Goal: Task Accomplishment & Management: Use online tool/utility

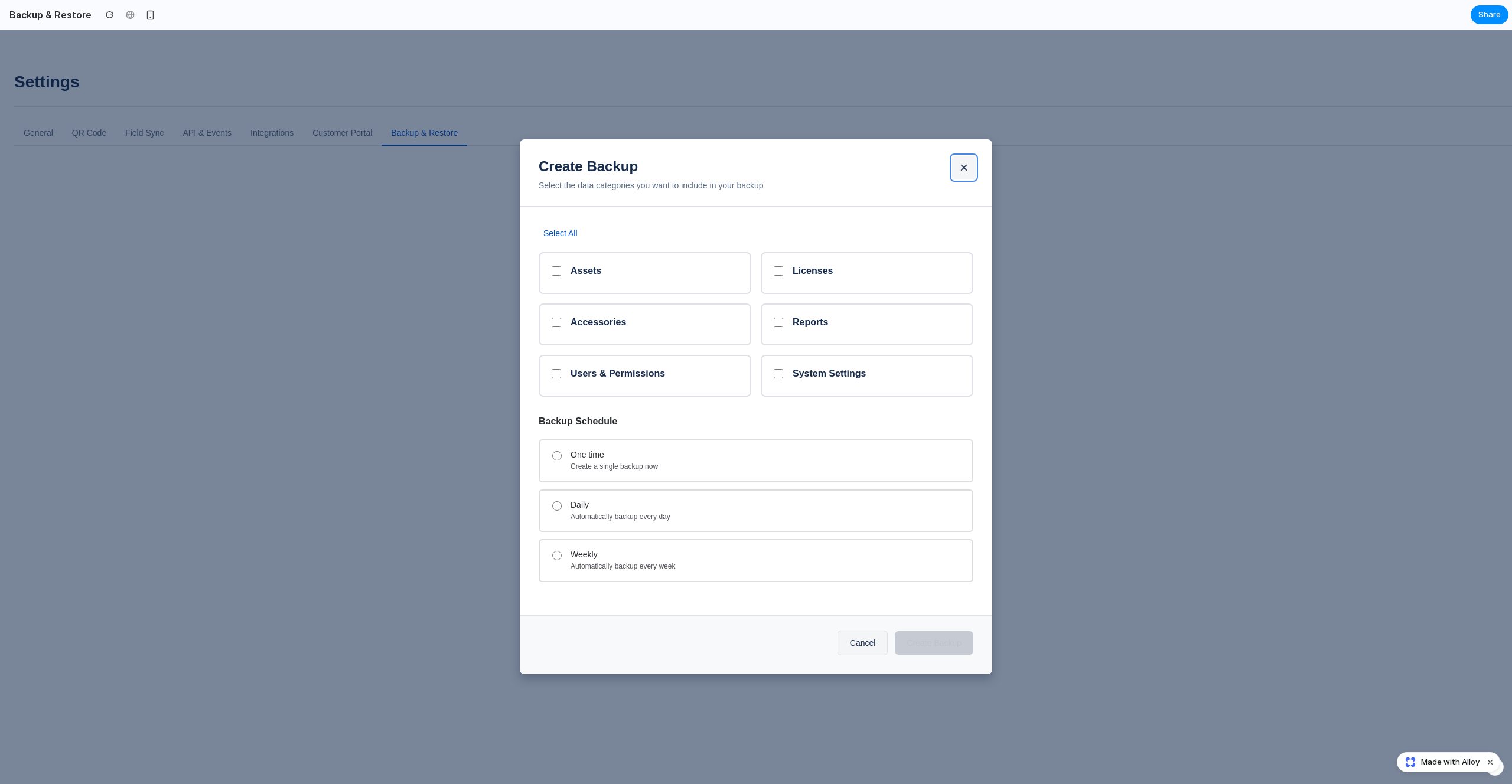
click at [966, 166] on button "×" at bounding box center [964, 168] width 24 height 24
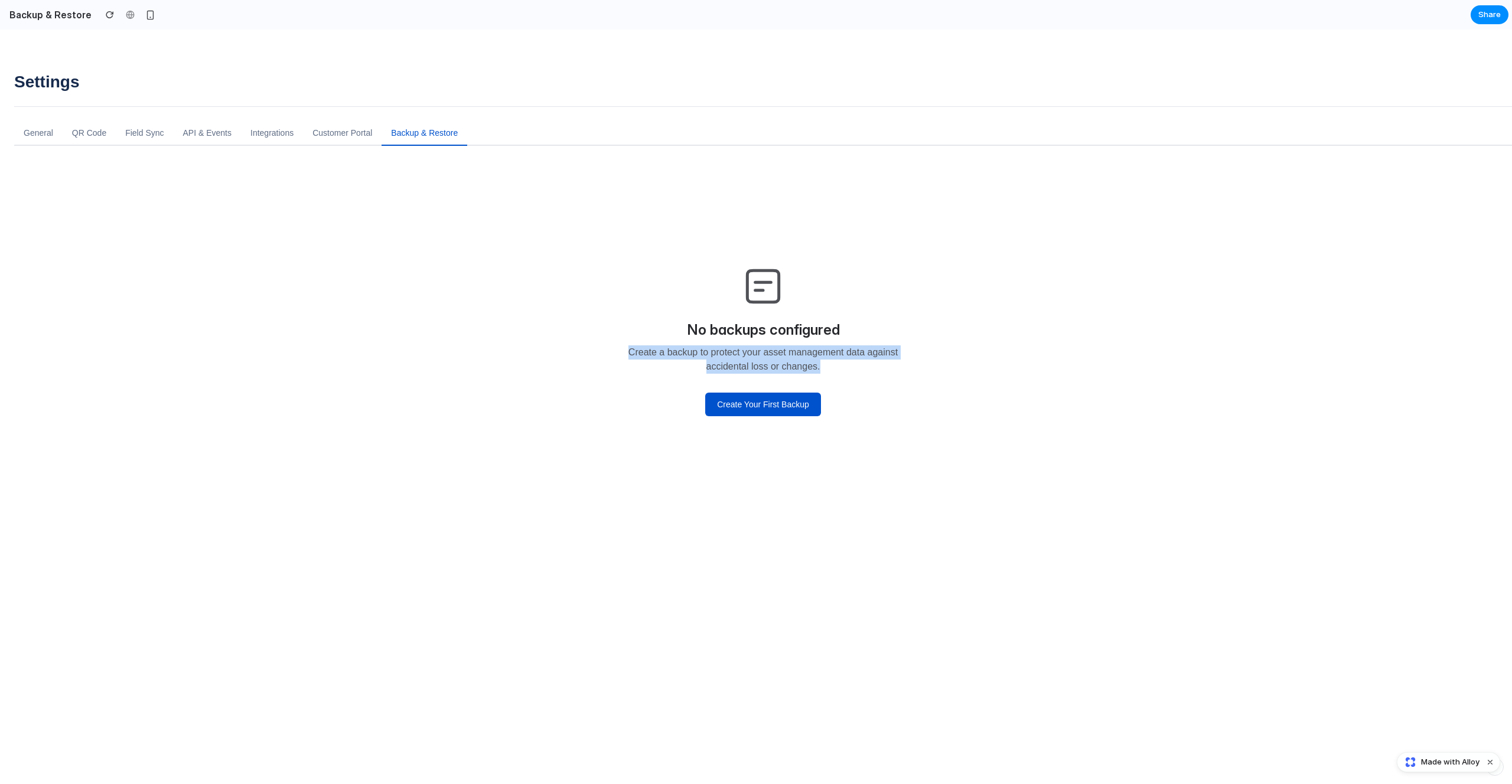
drag, startPoint x: 738, startPoint y: 364, endPoint x: 620, endPoint y: 348, distance: 119.1
click at [622, 348] on p "Create a backup to protect your asset management data against accidental loss o…" at bounding box center [763, 359] width 284 height 28
copy p "Create a backup to protect your asset management data against accidental loss o…"
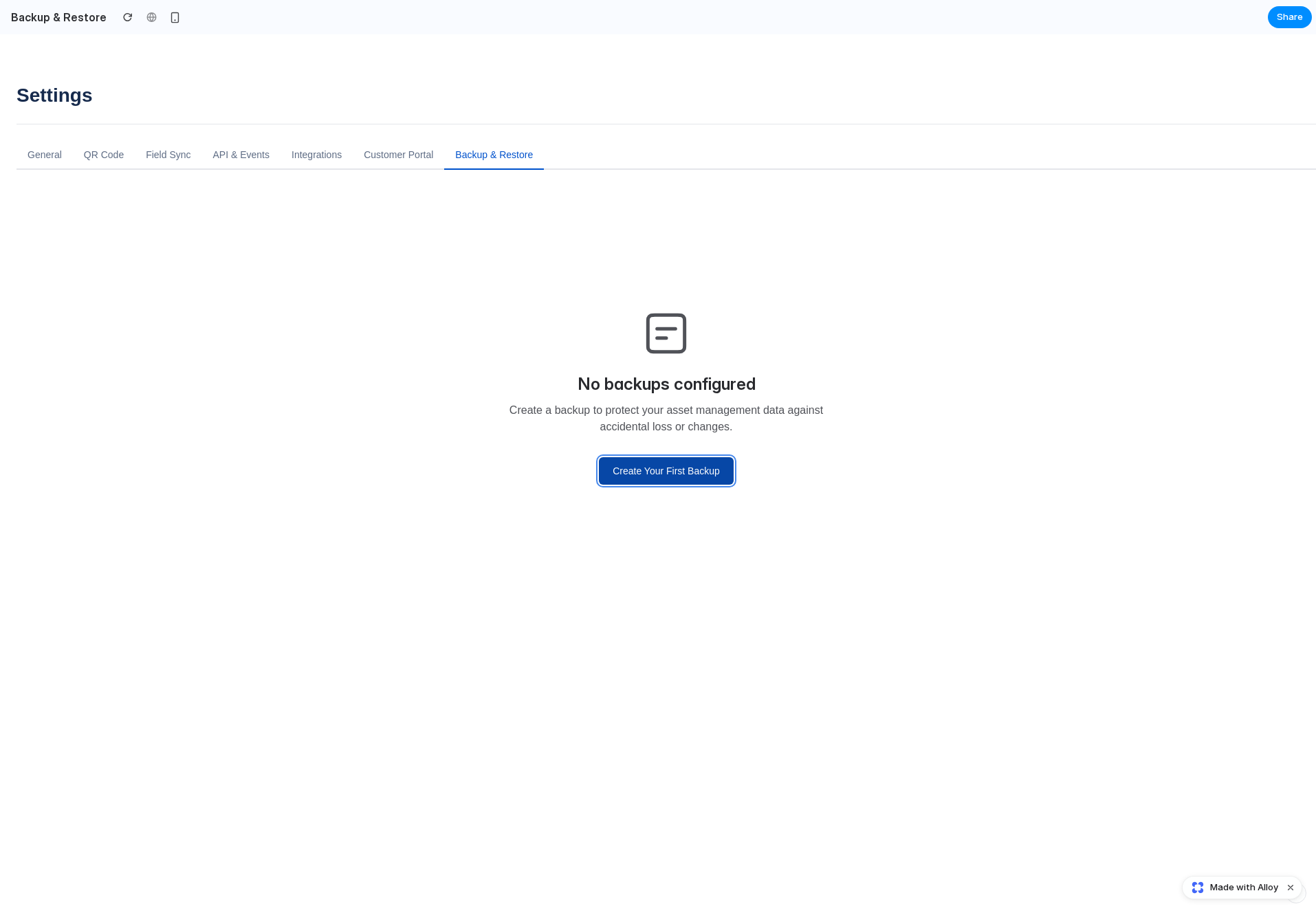
click at [667, 472] on button "Create Your First Backup" at bounding box center [667, 471] width 135 height 27
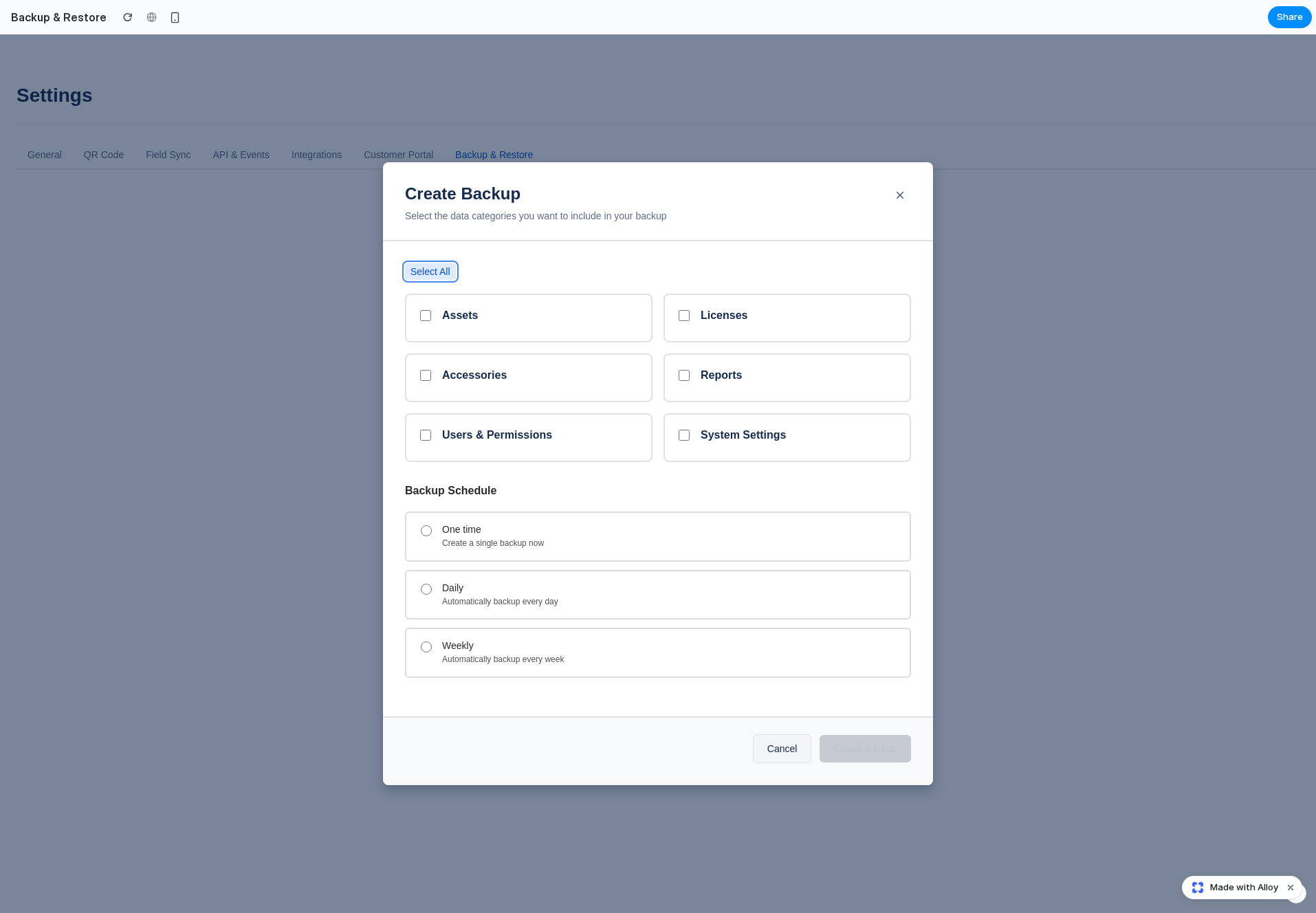
click at [440, 274] on button "Select All" at bounding box center [431, 272] width 51 height 16
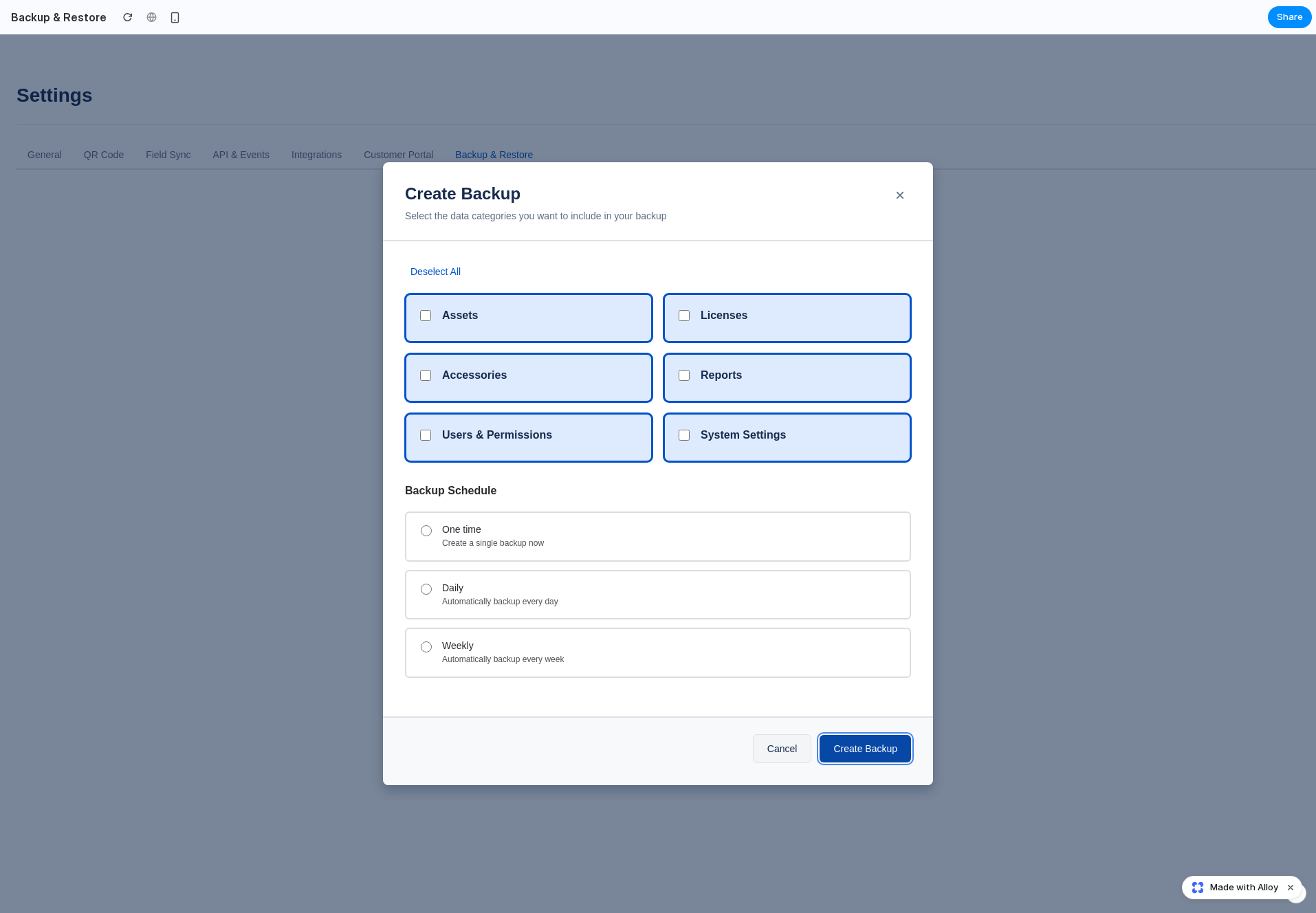
click at [875, 752] on button "Create Backup" at bounding box center [865, 748] width 91 height 27
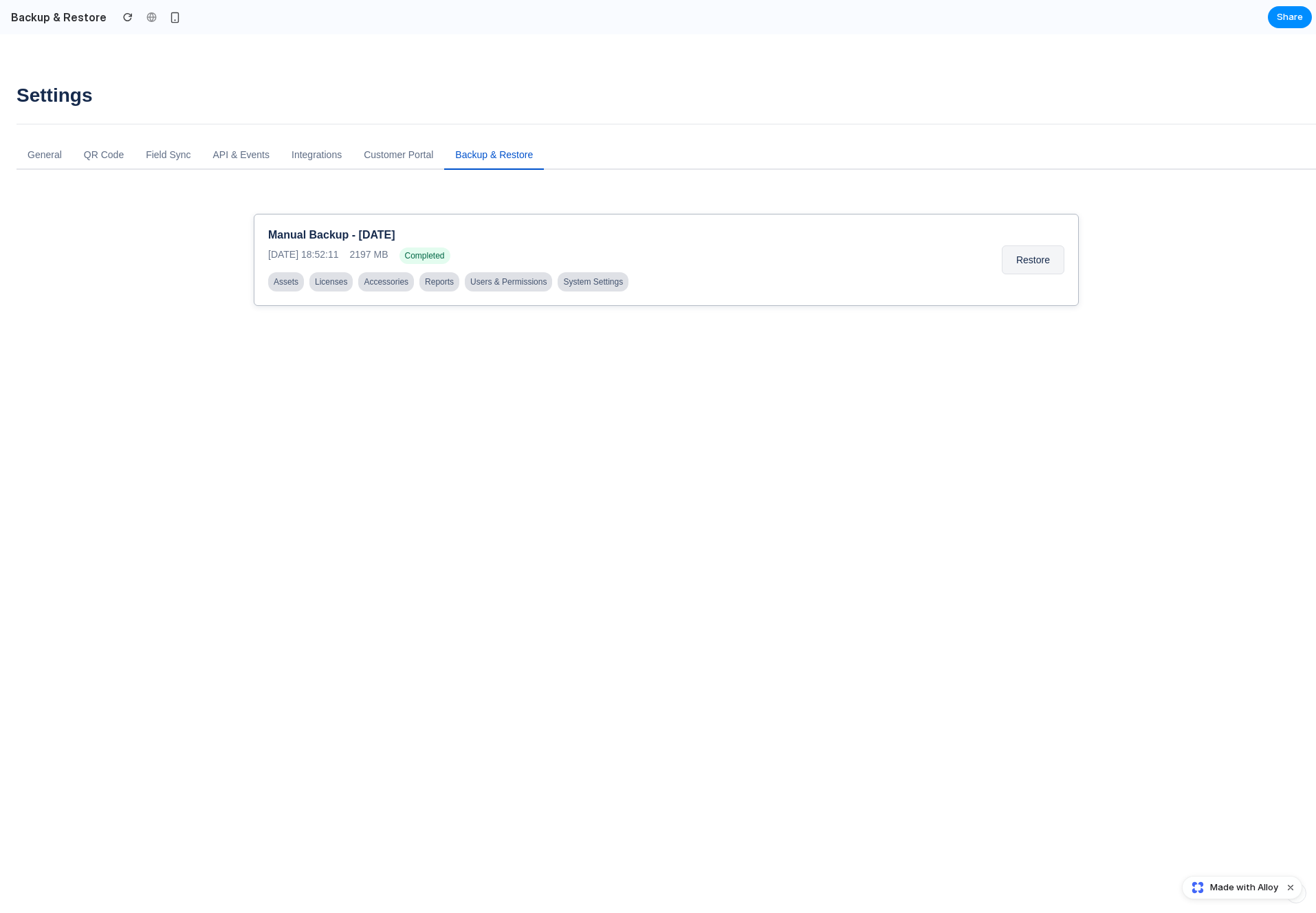
click at [388, 252] on span "2197 MB" at bounding box center [369, 256] width 39 height 16
click at [514, 326] on div "Manual Backup - [DATE] [DATE] 18:52:11 2197 MB Completed Assets Licenses Access…" at bounding box center [667, 351] width 825 height 275
click at [451, 256] on span "Completed" at bounding box center [425, 256] width 51 height 16
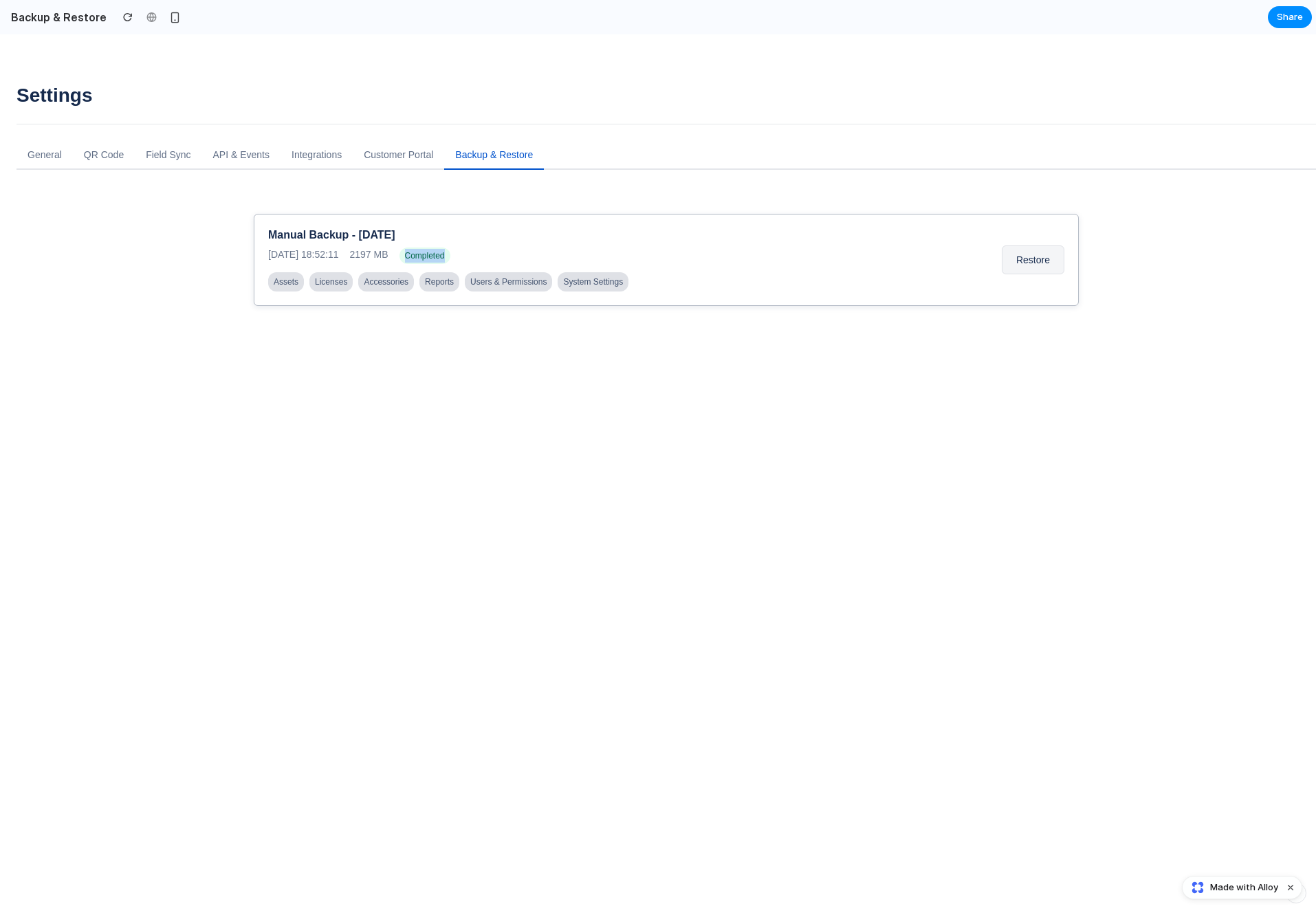
click at [451, 256] on span "Completed" at bounding box center [425, 256] width 51 height 16
click at [472, 382] on div "Manual Backup - [DATE] [DATE] 18:52:11 2197 MB Completed Assets Licenses Access…" at bounding box center [667, 351] width 825 height 275
click at [472, 345] on div "Manual Backup - [DATE] [DATE] 18:52:11 2197 MB Completed Assets Licenses Access…" at bounding box center [667, 351] width 825 height 275
click at [1018, 268] on button "Restore" at bounding box center [1033, 260] width 62 height 29
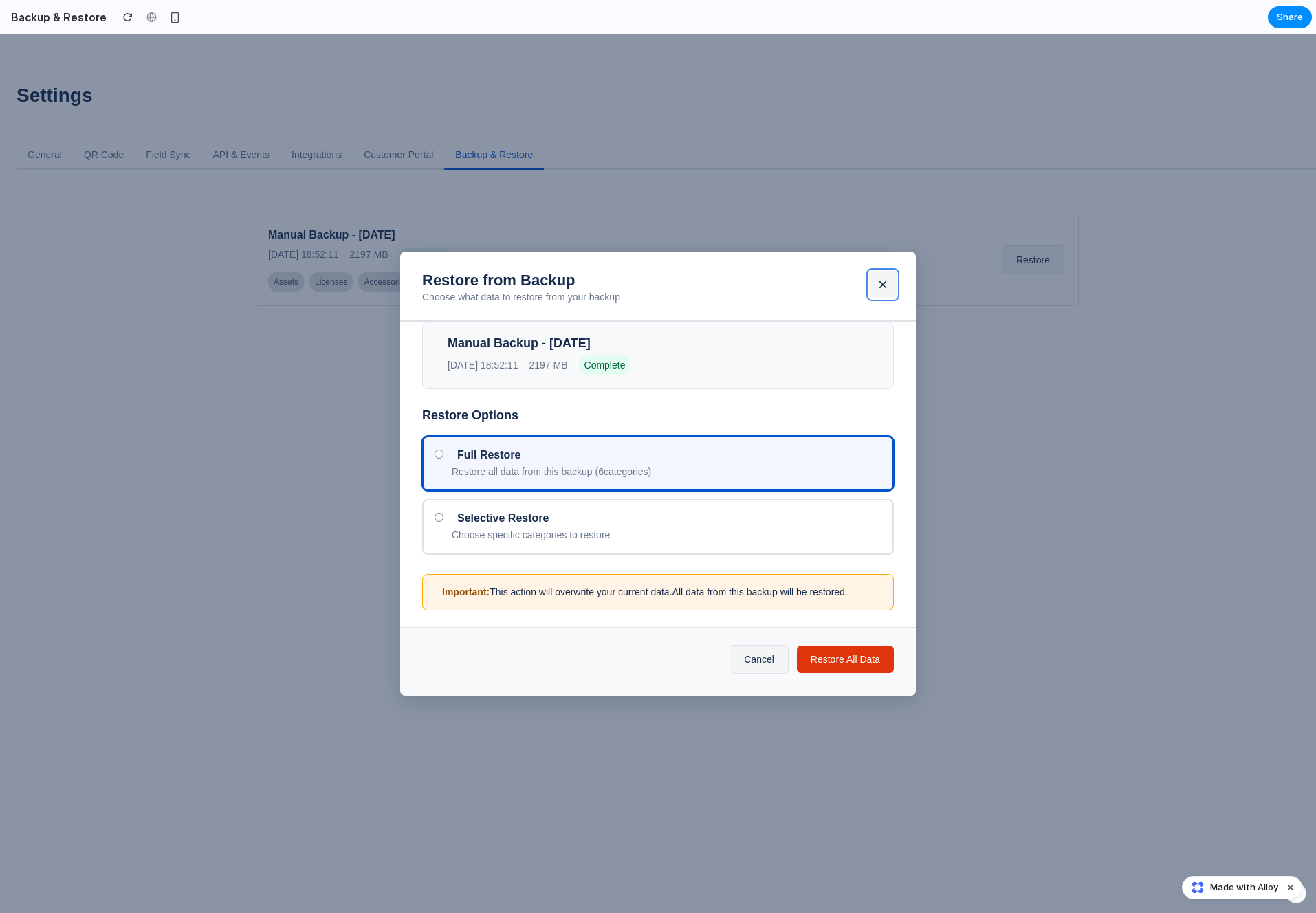
click at [871, 293] on button "×" at bounding box center [883, 284] width 27 height 27
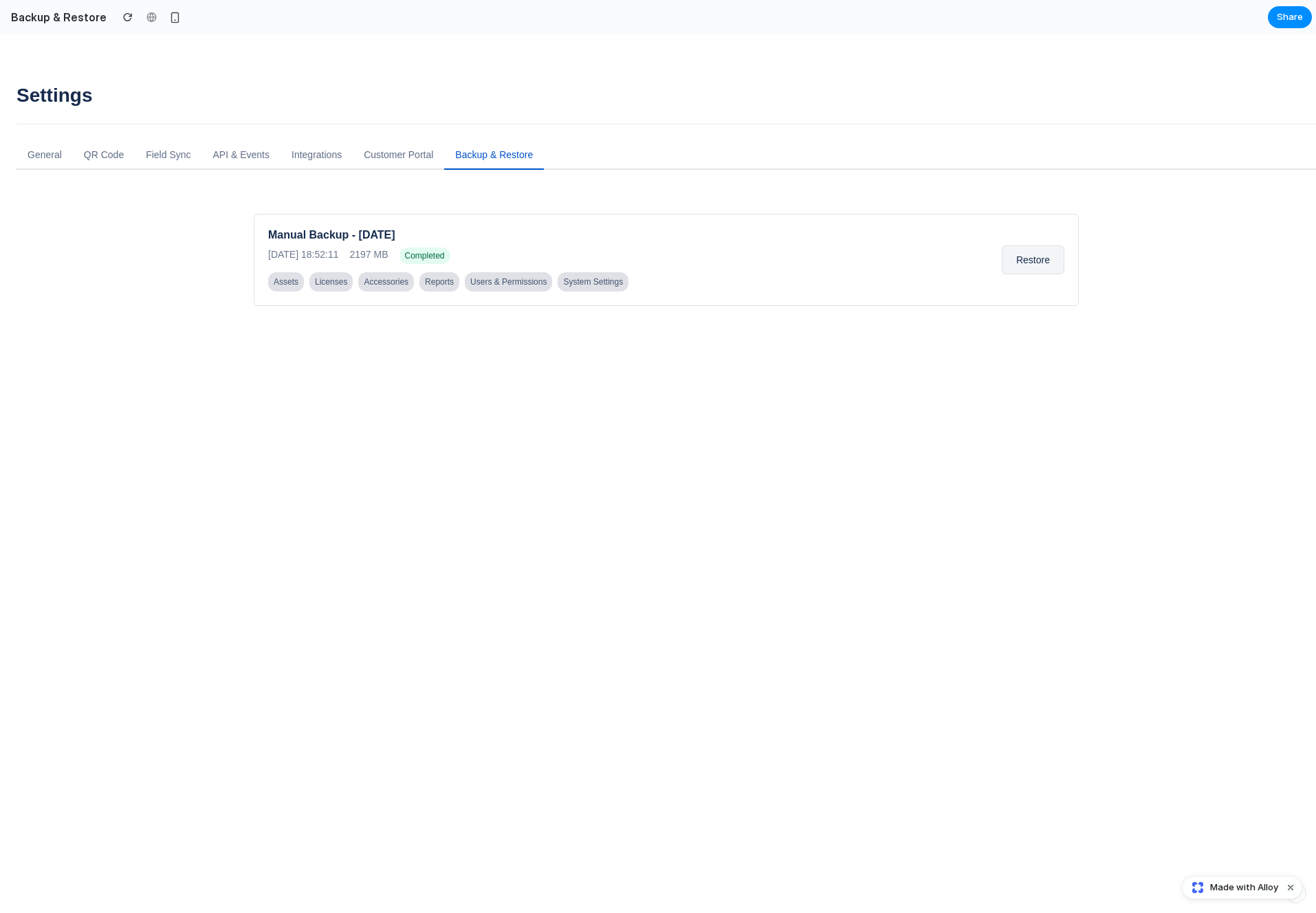
click at [693, 370] on div "Manual Backup - [DATE] [DATE] 18:52:11 2197 MB Completed Assets Licenses Access…" at bounding box center [667, 351] width 825 height 275
click at [428, 388] on div "Manual Backup - [DATE] [DATE] 18:52:11 2197 MB Completed Assets Licenses Access…" at bounding box center [667, 351] width 825 height 275
click at [635, 61] on div "Settings General QR Code Field Sync API & Events Integrations Customer Portal B…" at bounding box center [658, 474] width 1316 height 879
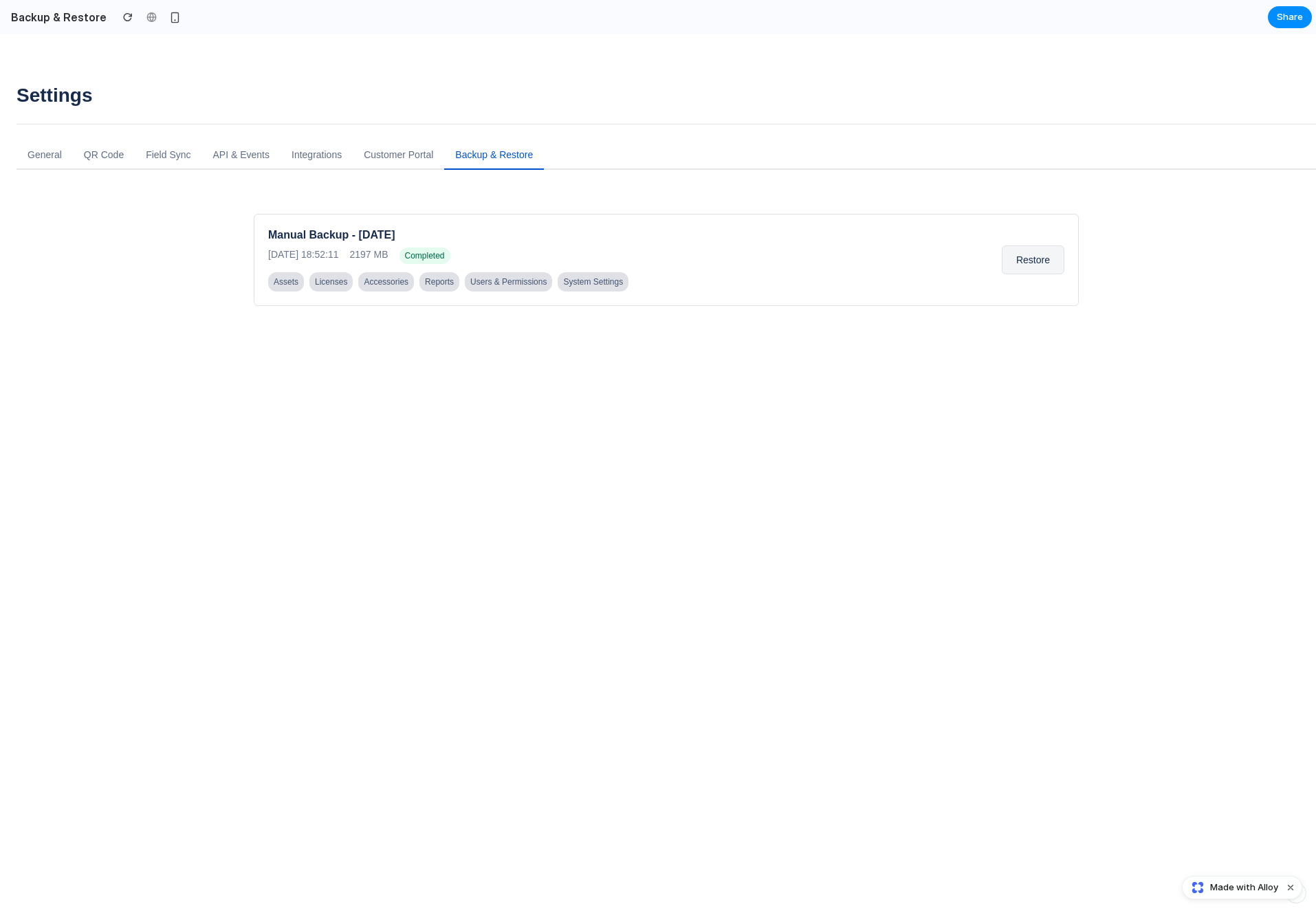
click at [635, 61] on div "Settings General QR Code Field Sync API & Events Integrations Customer Portal B…" at bounding box center [658, 474] width 1316 height 879
